Goal: Task Accomplishment & Management: Use online tool/utility

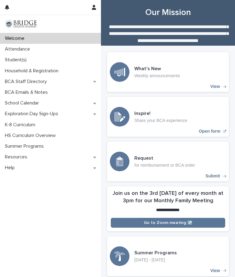
click at [18, 53] on div "Attendance" at bounding box center [50, 49] width 101 height 11
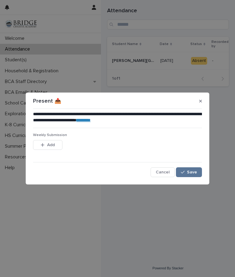
click at [45, 145] on div "button" at bounding box center [44, 145] width 6 height 4
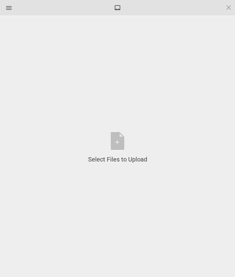
click at [232, 6] on span at bounding box center [228, 7] width 7 height 7
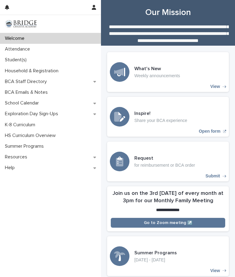
click at [23, 48] on p "Attendance" at bounding box center [18, 49] width 32 height 6
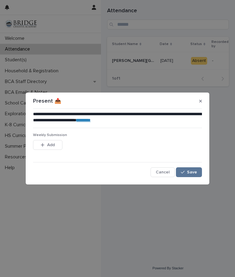
click at [47, 146] on span "Add" at bounding box center [51, 145] width 8 height 4
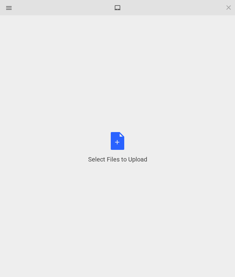
click at [117, 142] on div "Select Files to Upload or Drag and Drop, Copy and Paste Files" at bounding box center [117, 148] width 59 height 32
click at [114, 144] on div "Select Files to Upload or Drag and Drop, Copy and Paste Files" at bounding box center [117, 148] width 59 height 32
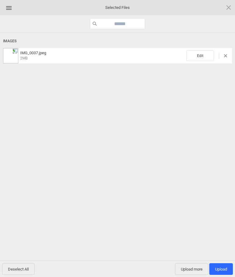
click at [225, 263] on span "Upload 1" at bounding box center [221, 269] width 24 height 12
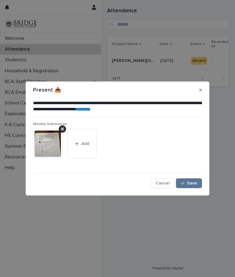
click at [192, 181] on span "Save" at bounding box center [192, 183] width 10 height 4
